Goal: Task Accomplishment & Management: Manage account settings

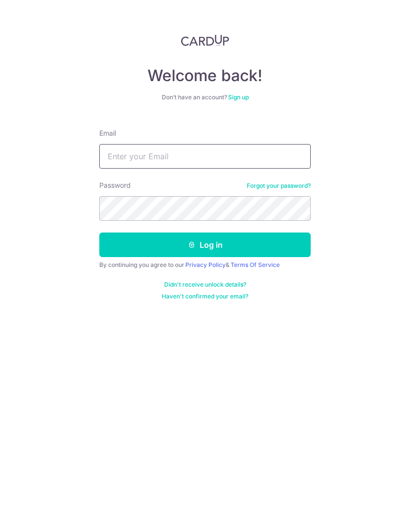
type input "[EMAIL_ADDRESS][DOMAIN_NAME]"
click at [243, 241] on button "Log in" at bounding box center [204, 244] width 211 height 25
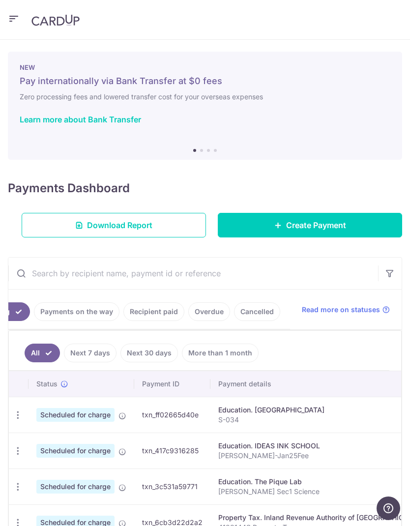
scroll to position [0, 55]
click at [258, 317] on link "Cancelled" at bounding box center [257, 311] width 46 height 19
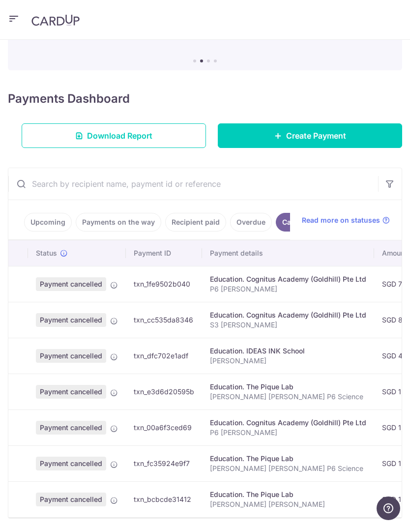
scroll to position [89, 0]
click at [258, 222] on link "Overdue" at bounding box center [251, 222] width 42 height 19
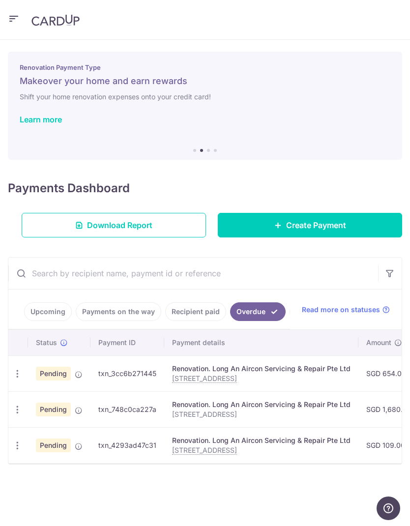
scroll to position [0, 0]
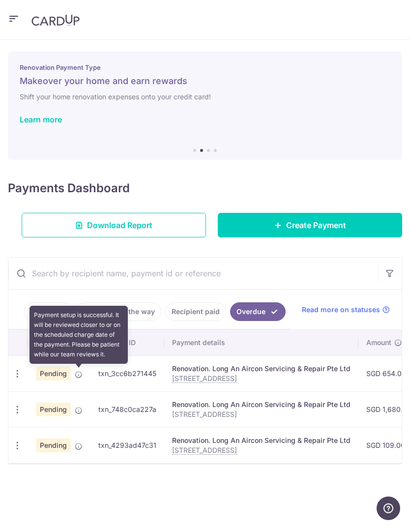
click at [77, 376] on icon at bounding box center [79, 375] width 8 height 8
click at [18, 372] on icon "button" at bounding box center [17, 374] width 10 height 10
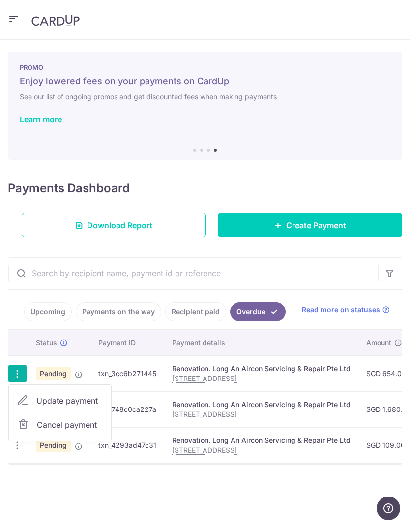
click at [54, 398] on span "Update payment" at bounding box center [69, 401] width 67 height 12
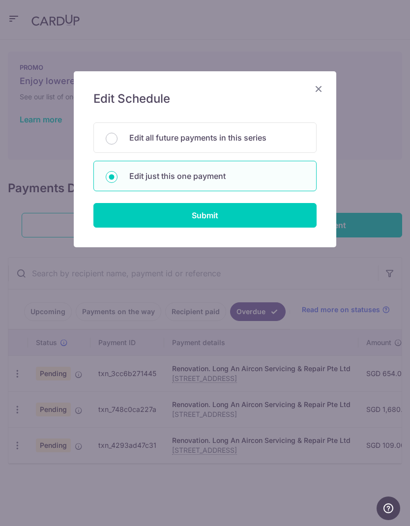
click at [232, 218] on input "Submit" at bounding box center [204, 215] width 223 height 25
radio input "true"
type input "654.00"
type input "05/09/2025"
type input "16 Hythe Rd"
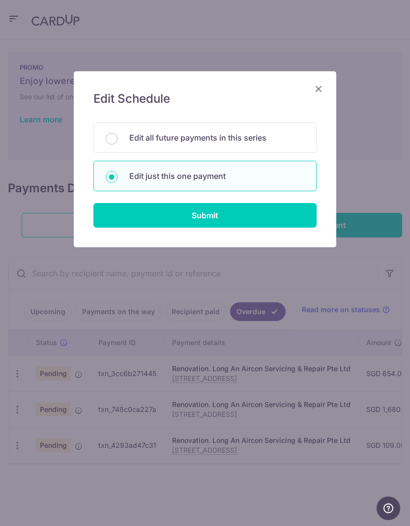
type input "100%"
type input "REC185"
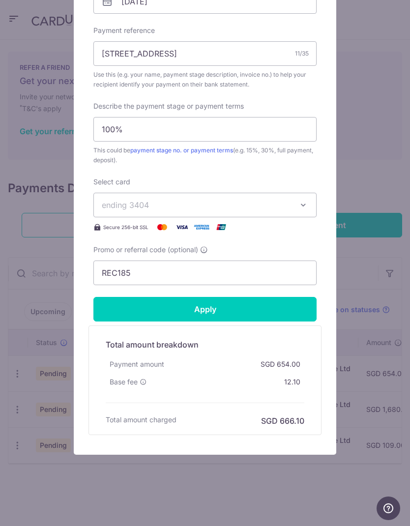
scroll to position [346, 0]
click at [115, 131] on input "100%" at bounding box center [204, 129] width 223 height 25
click at [232, 308] on input "Apply" at bounding box center [204, 309] width 223 height 25
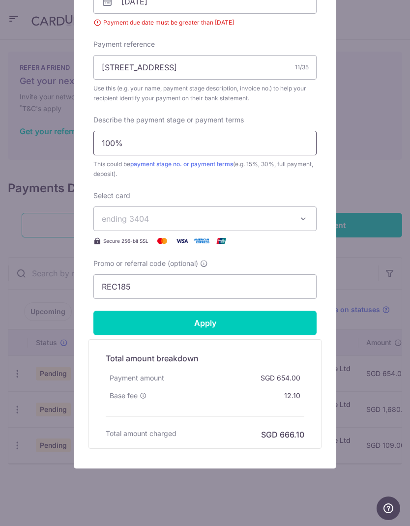
click at [231, 143] on input "100%" at bounding box center [204, 143] width 223 height 25
type input "1"
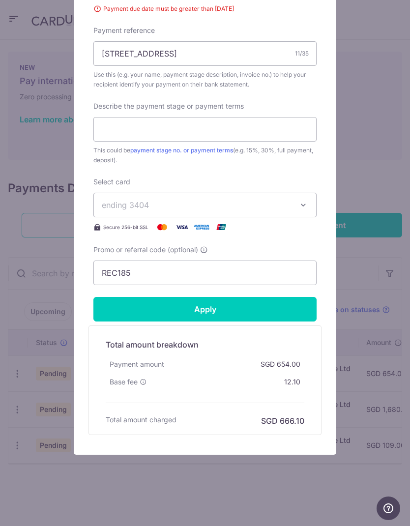
click at [215, 308] on input "Apply" at bounding box center [204, 309] width 223 height 25
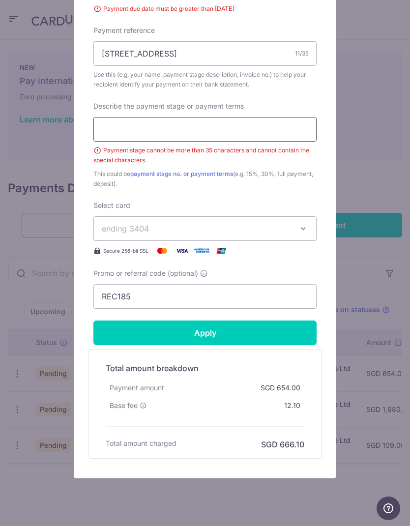
click at [239, 128] on input "Describe the payment stage or payment terms" at bounding box center [204, 129] width 223 height 25
type input "30%"
click at [237, 340] on input "Apply" at bounding box center [204, 332] width 223 height 25
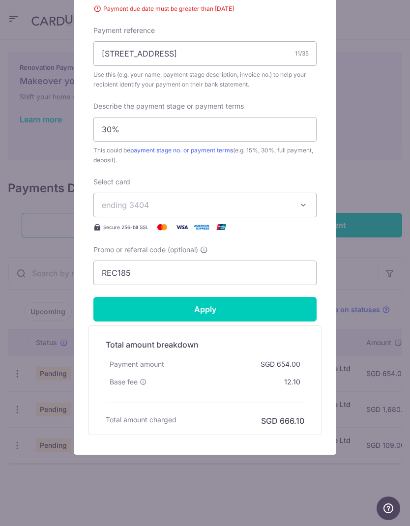
click at [219, 307] on input "Apply" at bounding box center [204, 309] width 223 height 25
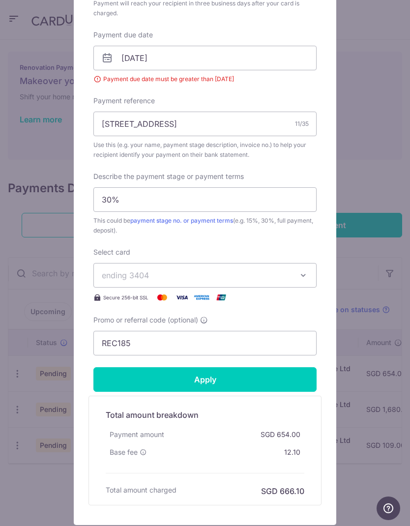
scroll to position [279, 0]
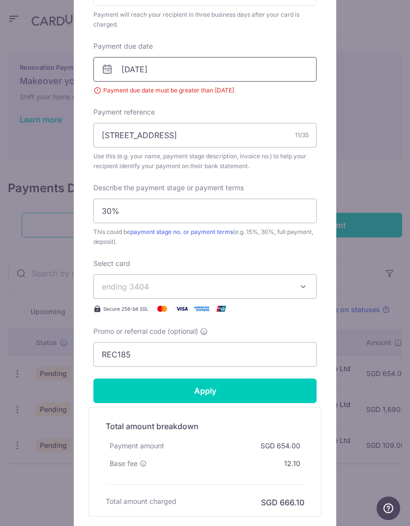
click at [216, 75] on input "05/09/2025" at bounding box center [204, 69] width 223 height 25
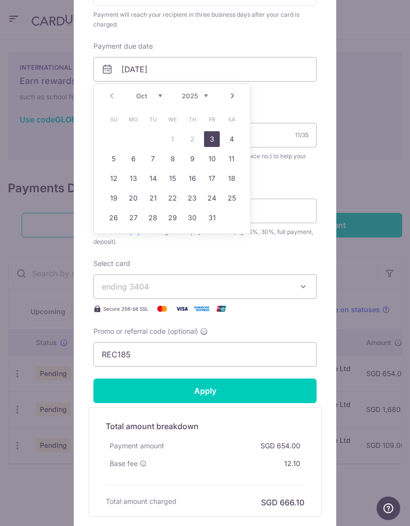
click at [213, 139] on link "3" at bounding box center [212, 139] width 16 height 16
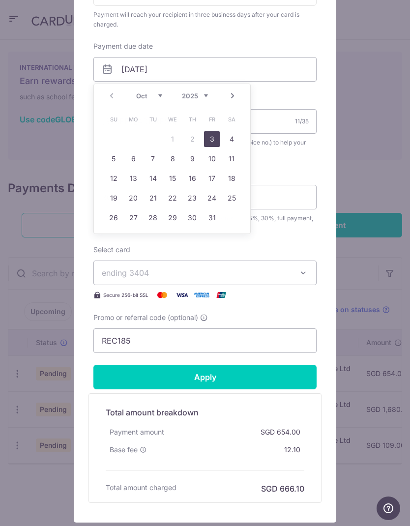
type input "03/10/2025"
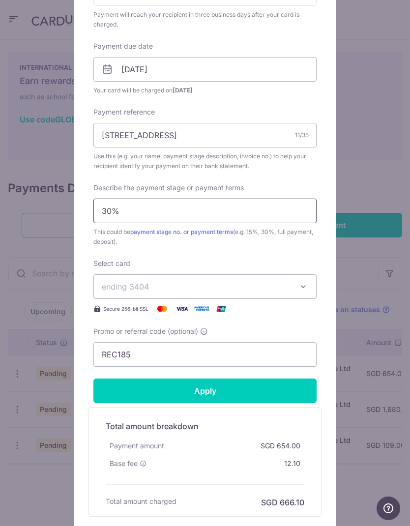
click at [183, 209] on input "30%" at bounding box center [204, 211] width 223 height 25
type input "3"
type input "Full"
click at [385, 299] on div "Edit payment By clicking apply, you will make changes to all payments to Long A…" at bounding box center [205, 263] width 410 height 526
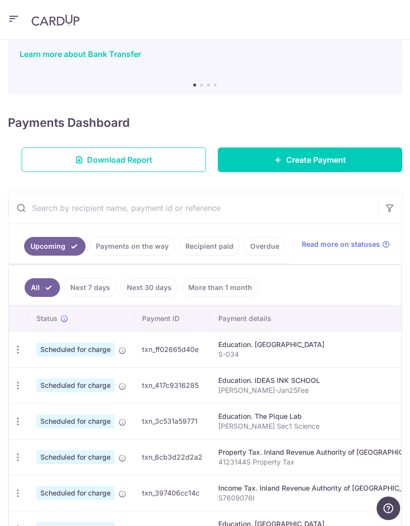
scroll to position [57, 0]
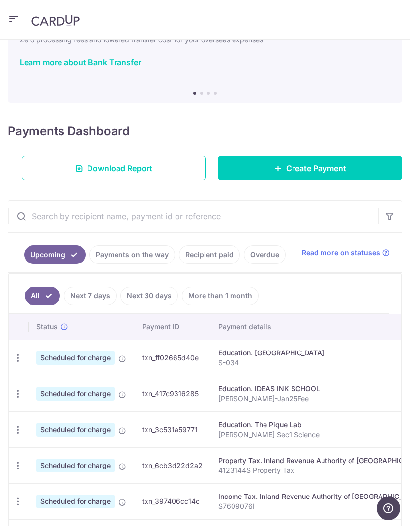
click at [258, 259] on link "Overdue" at bounding box center [265, 254] width 42 height 19
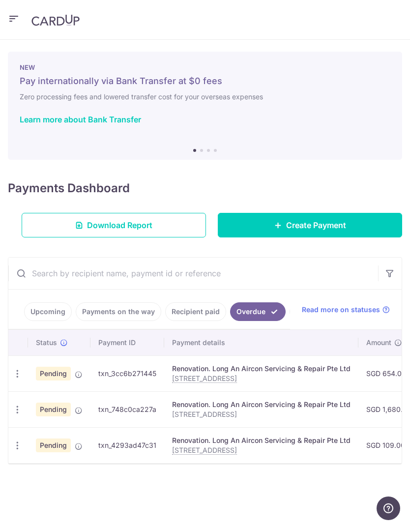
click at [21, 376] on icon "button" at bounding box center [17, 374] width 10 height 10
click at [43, 403] on span "Update payment" at bounding box center [69, 401] width 67 height 12
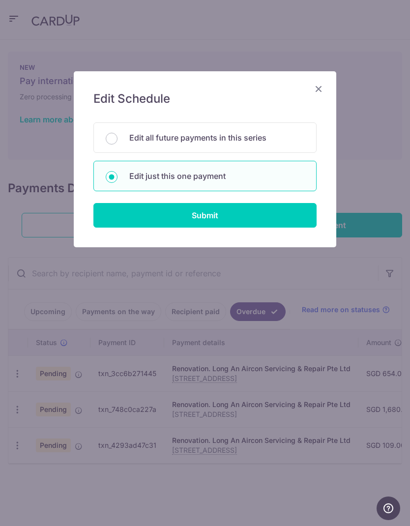
click at [248, 211] on input "Submit" at bounding box center [204, 215] width 223 height 25
radio input "true"
type input "654.00"
type input "[DATE]"
type input "[STREET_ADDRESS]"
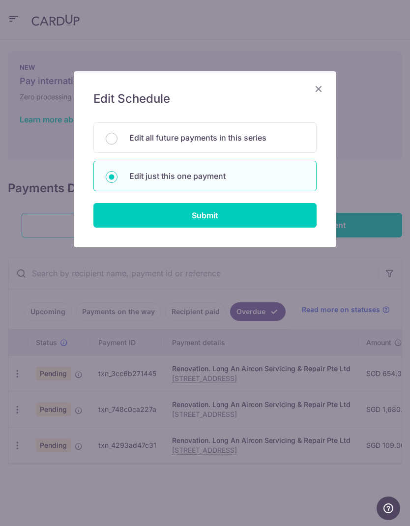
type input "100%"
type input "REC185"
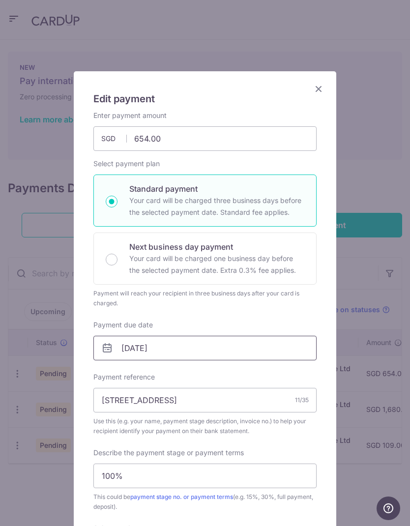
click at [266, 356] on input "[DATE]" at bounding box center [204, 348] width 223 height 25
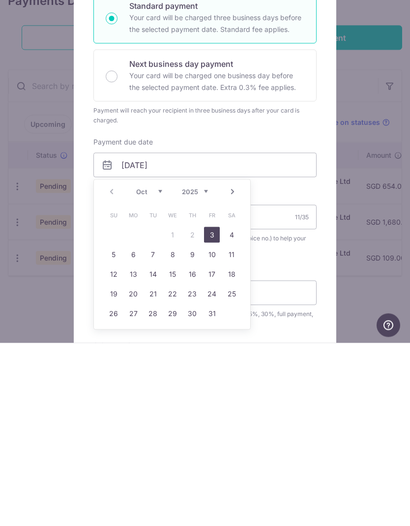
click at [218, 410] on link "3" at bounding box center [212, 418] width 16 height 16
type input "[DATE]"
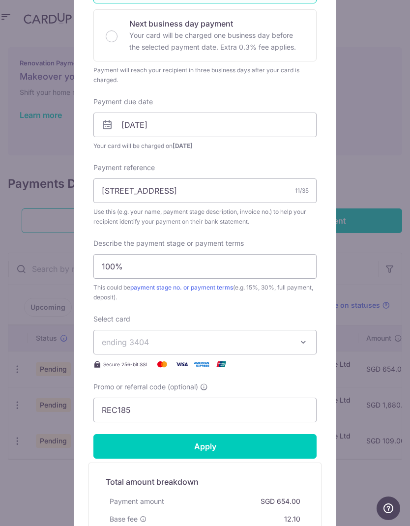
scroll to position [227, 0]
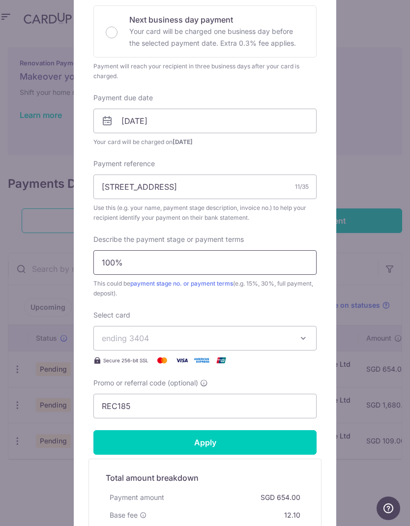
click at [281, 263] on input "100%" at bounding box center [204, 262] width 223 height 25
type input "1"
type input "Full"
click at [212, 445] on input "Apply" at bounding box center [204, 442] width 223 height 25
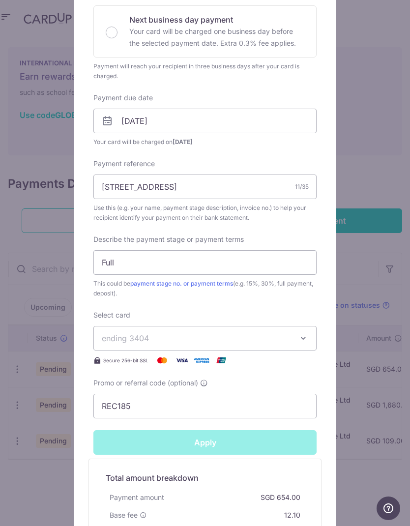
type input "Successfully Applied"
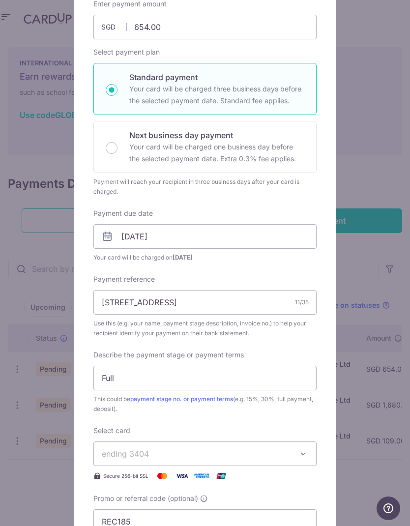
scroll to position [55, 0]
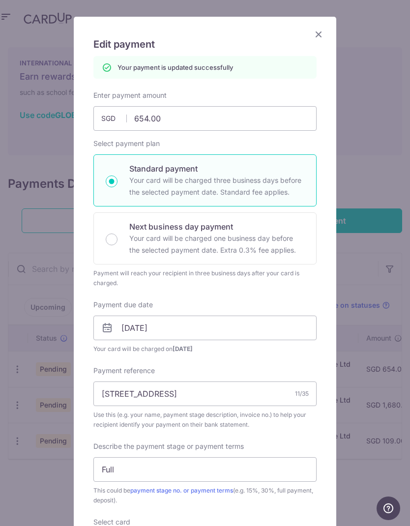
click at [322, 33] on icon "Close" at bounding box center [319, 34] width 12 height 12
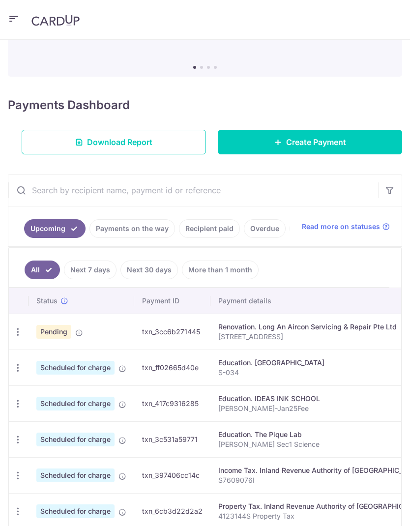
scroll to position [91, 0]
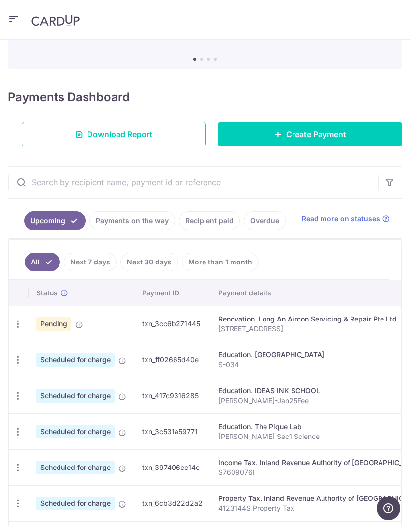
click at [271, 220] on link "Overdue" at bounding box center [265, 220] width 42 height 19
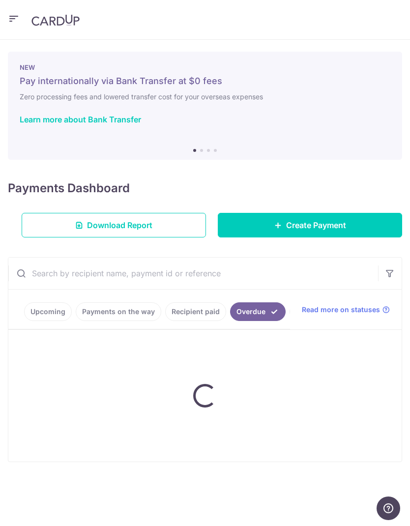
scroll to position [0, 0]
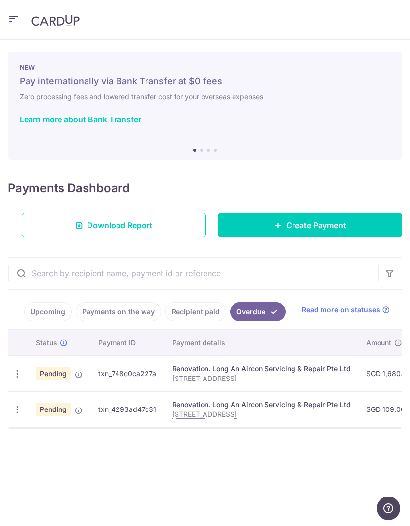
click at [17, 375] on icon "button" at bounding box center [17, 374] width 10 height 10
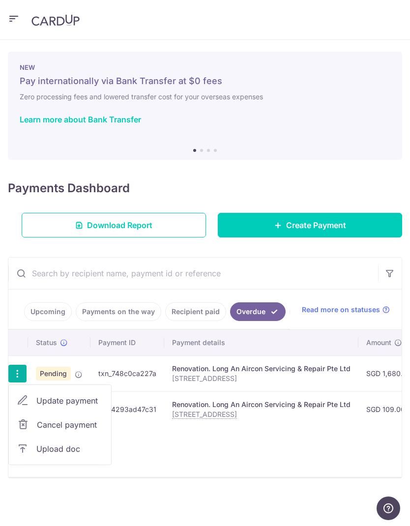
click at [51, 403] on span "Update payment" at bounding box center [69, 401] width 67 height 12
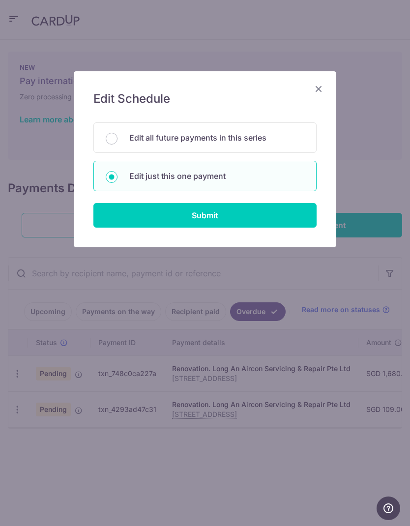
click at [236, 211] on input "Submit" at bounding box center [204, 215] width 223 height 25
radio input "true"
type input "1,680.00"
type input "[DATE]"
type input "[STREET_ADDRESS]"
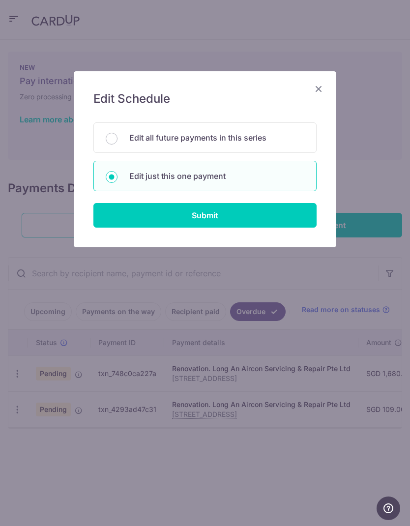
type input "100%"
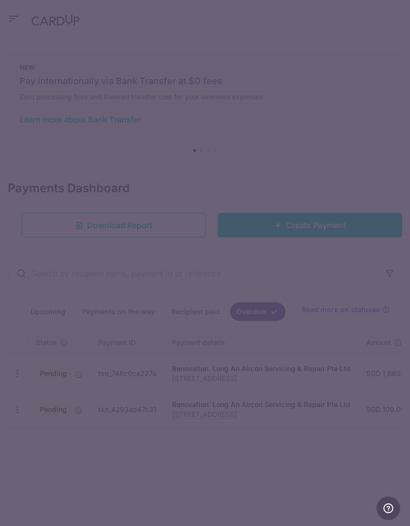
type input "REC185"
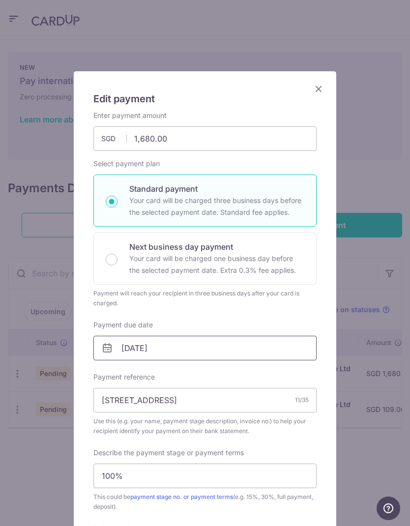
click at [245, 353] on input "[DATE]" at bounding box center [204, 348] width 223 height 25
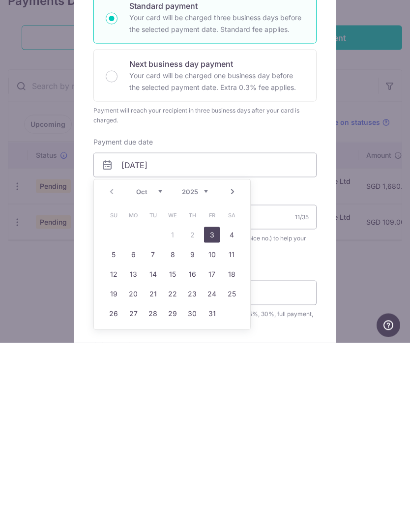
click at [216, 410] on link "3" at bounding box center [212, 418] width 16 height 16
type input "[DATE]"
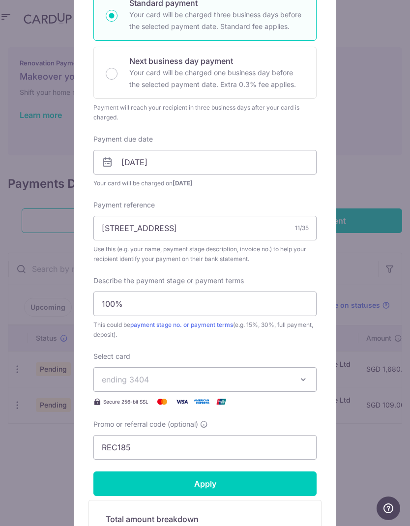
scroll to position [207, 0]
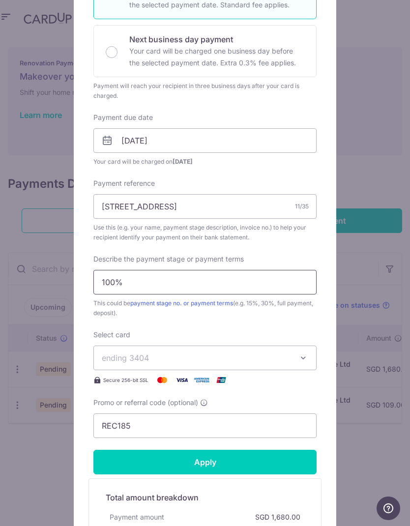
click at [248, 284] on input "100%" at bounding box center [204, 282] width 223 height 25
type input "1"
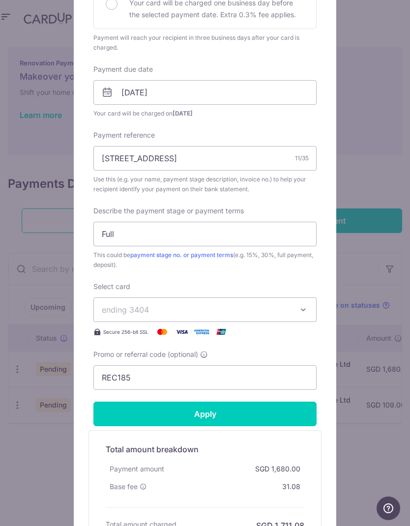
scroll to position [257, 0]
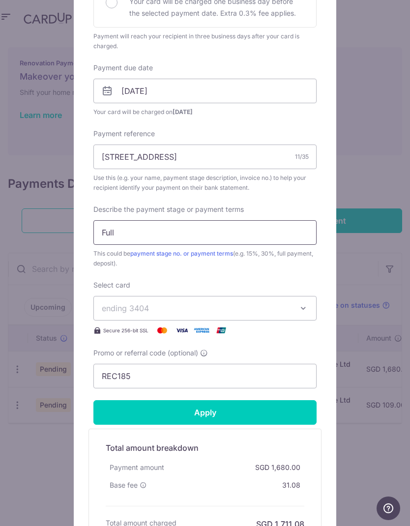
type input "Full"
click at [227, 408] on input "Apply" at bounding box center [204, 412] width 223 height 25
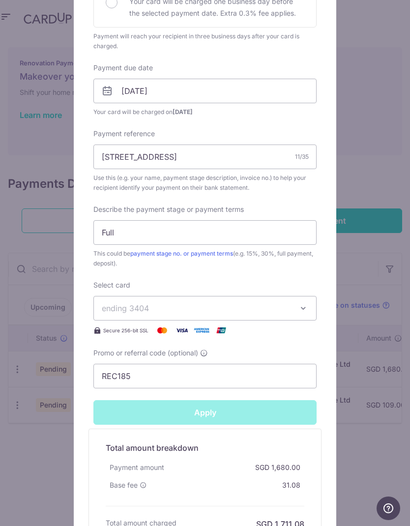
type input "Successfully Applied"
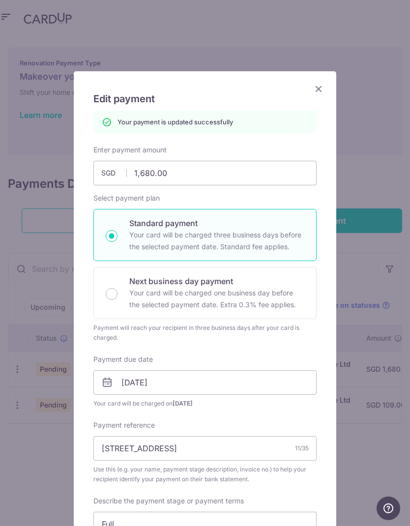
scroll to position [0, 0]
click at [318, 94] on icon "Close" at bounding box center [319, 89] width 12 height 12
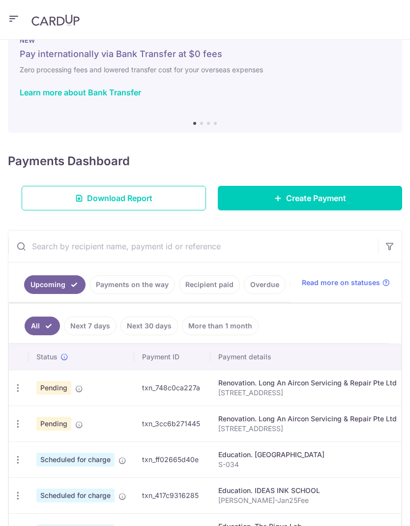
scroll to position [36, 0]
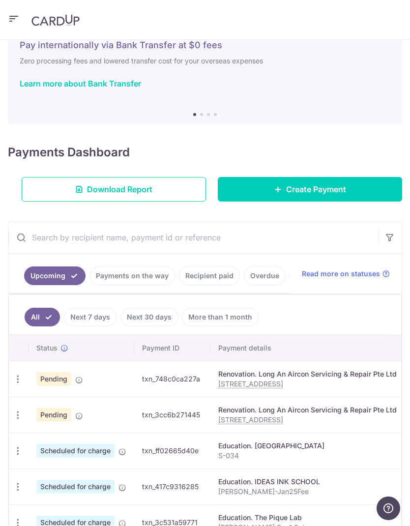
click at [268, 271] on link "Overdue" at bounding box center [265, 275] width 42 height 19
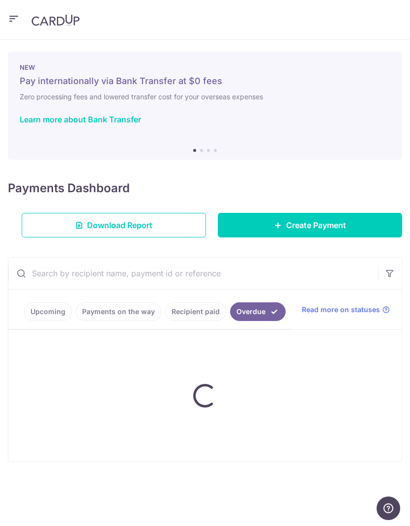
scroll to position [0, 0]
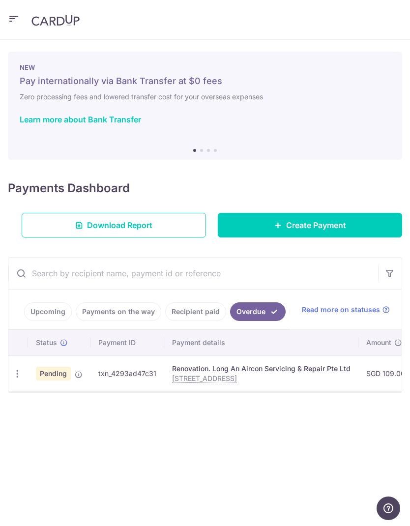
click at [18, 373] on icon "button" at bounding box center [17, 374] width 10 height 10
click at [46, 400] on span "Update payment" at bounding box center [69, 401] width 67 height 12
radio input "true"
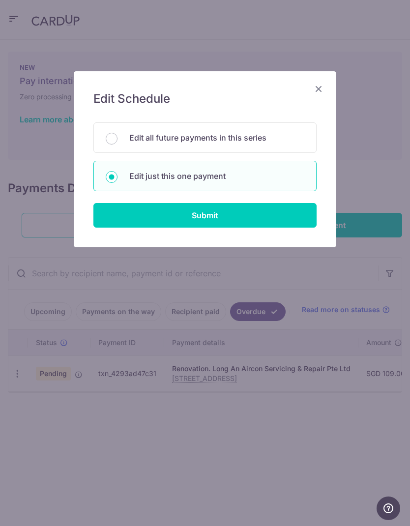
click at [253, 214] on input "Submit" at bounding box center [204, 215] width 223 height 25
radio input "true"
type input "109.00"
type input "04/09/2025"
type input "16 Hythe Rd"
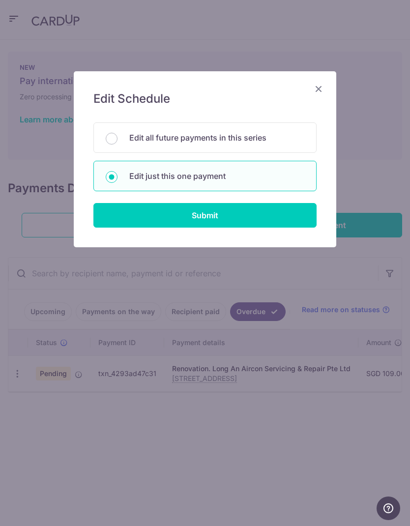
type input "100%"
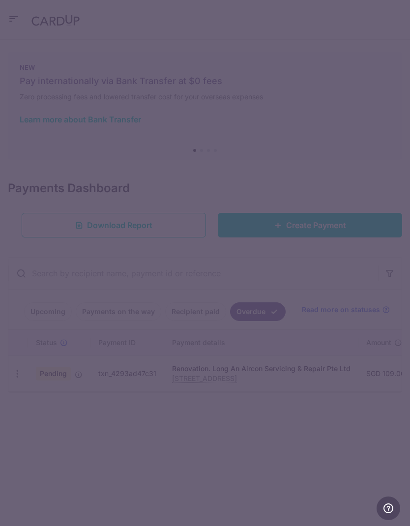
type input "REC185"
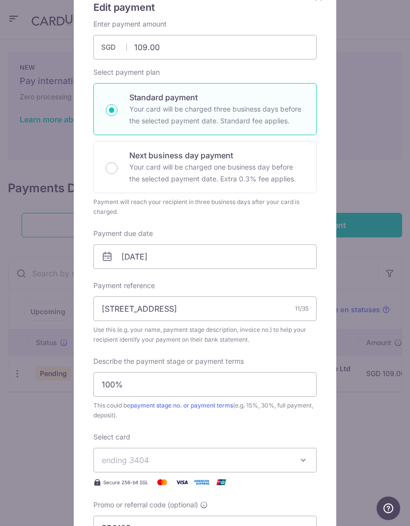
scroll to position [103, 0]
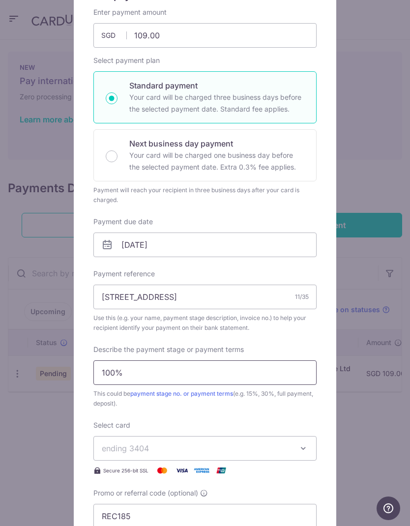
click at [285, 373] on input "100%" at bounding box center [204, 372] width 223 height 25
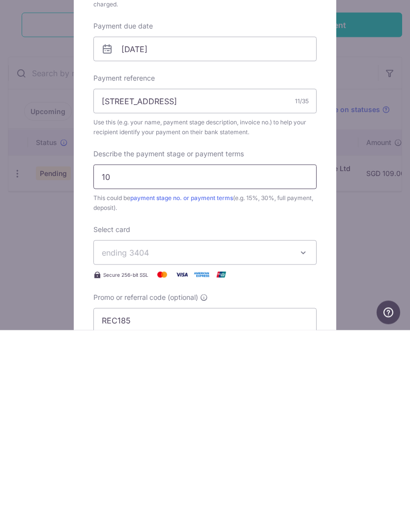
type input "1"
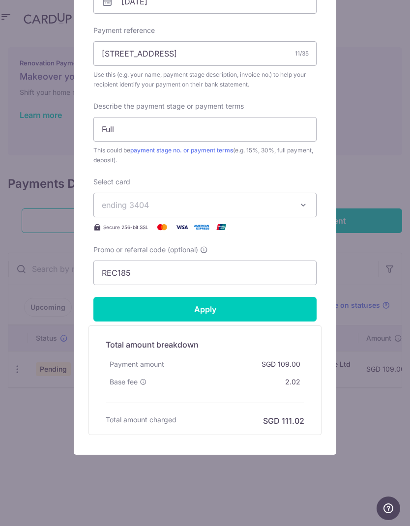
scroll to position [346, 0]
type input "Full"
click at [214, 306] on input "Apply" at bounding box center [204, 309] width 223 height 25
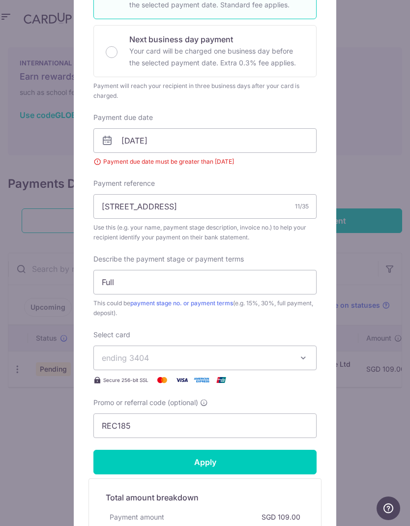
scroll to position [147, 0]
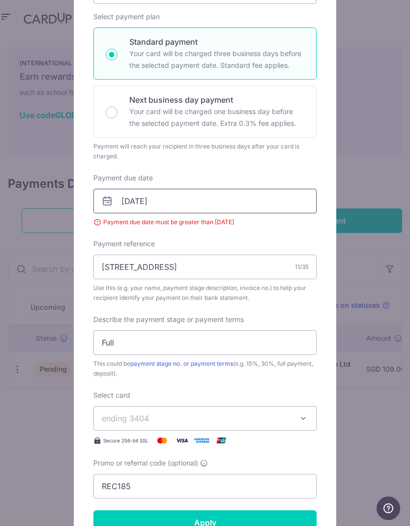
click at [229, 196] on input "04/09/2025" at bounding box center [204, 201] width 223 height 25
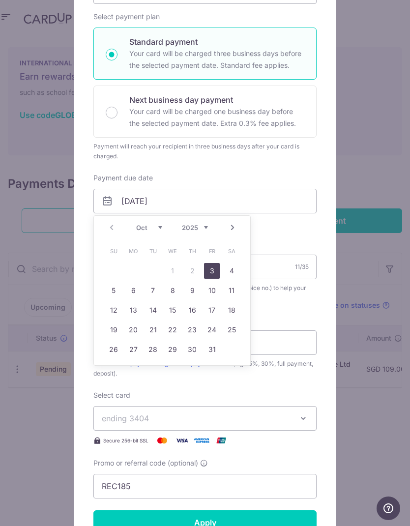
click at [219, 264] on link "3" at bounding box center [212, 271] width 16 height 16
type input "03/10/2025"
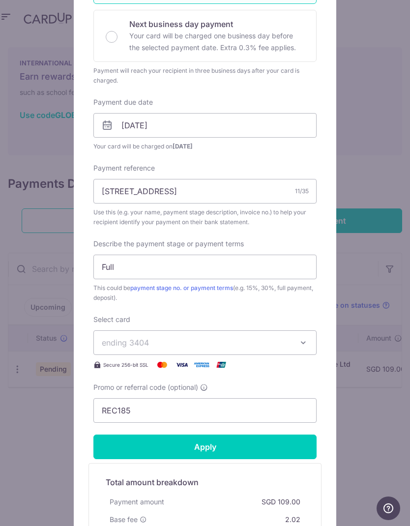
scroll to position [264, 0]
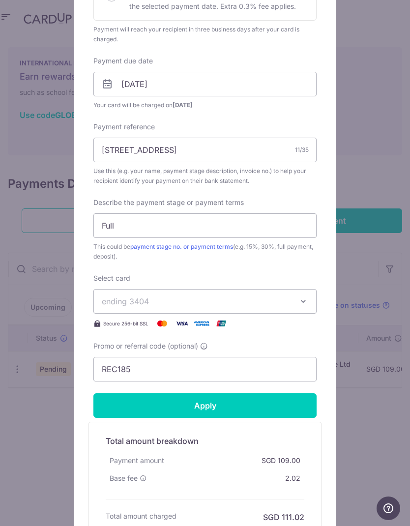
click at [226, 407] on input "Apply" at bounding box center [204, 405] width 223 height 25
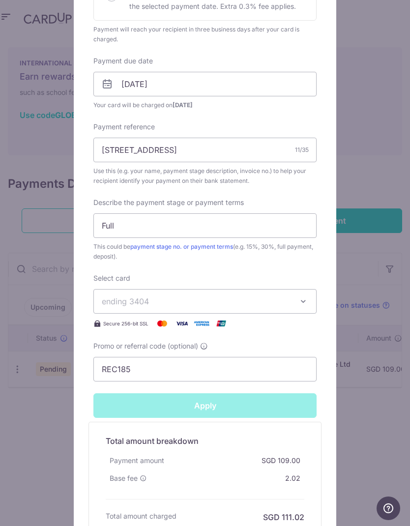
type input "Successfully Applied"
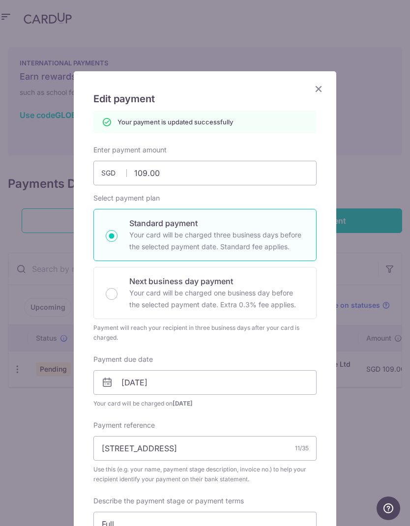
scroll to position [0, 0]
click at [322, 85] on icon "Close" at bounding box center [319, 89] width 12 height 12
